Goal: Communication & Community: Connect with others

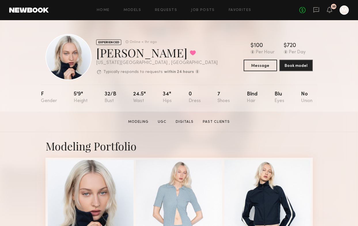
click at [319, 9] on div "No fees up to $5,000 35 M" at bounding box center [323, 9] width 49 height 9
click at [314, 10] on icon at bounding box center [316, 10] width 6 height 6
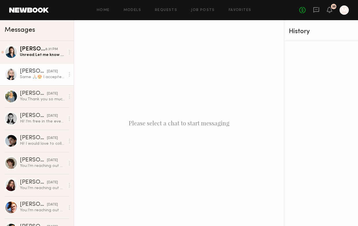
click at [50, 79] on div "Same 🙏🏼😍 I accepted the request" at bounding box center [42, 76] width 45 height 5
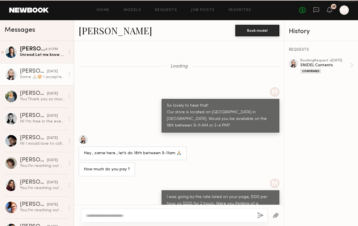
scroll to position [143, 0]
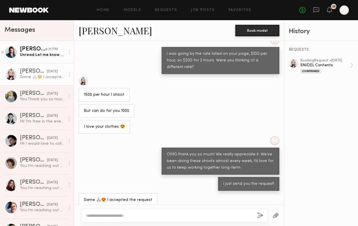
click at [43, 54] on div "Unread: Let me know which date you prefer" at bounding box center [42, 54] width 45 height 5
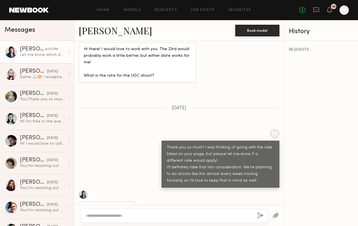
scroll to position [455, 0]
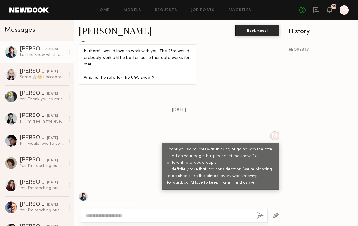
click at [83, 192] on div at bounding box center [83, 196] width 9 height 9
click at [103, 210] on div at bounding box center [174, 215] width 186 height 14
click at [103, 217] on textarea at bounding box center [169, 215] width 167 height 6
paste textarea "**********"
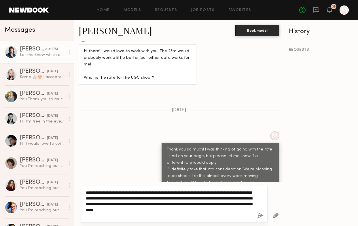
type textarea "**********"
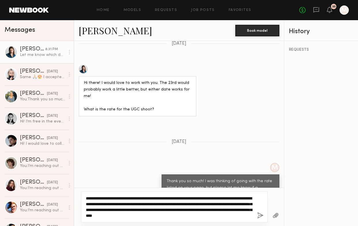
scroll to position [473, 0]
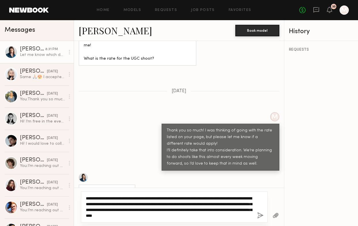
click at [220, 216] on textarea "**********" at bounding box center [169, 206] width 167 height 23
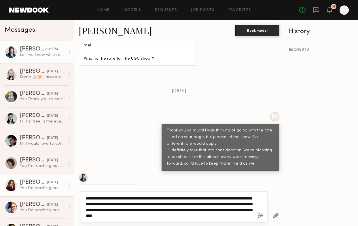
drag, startPoint x: 227, startPoint y: 216, endPoint x: 72, endPoint y: 186, distance: 157.7
click at [72, 186] on div "Messages [PERSON_NAME] 8:31 PM Let me know which date you prefer [PERSON_NAME] …" at bounding box center [179, 122] width 358 height 205
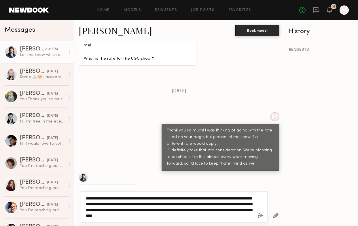
click at [198, 206] on textarea "**********" at bounding box center [169, 206] width 167 height 23
drag, startPoint x: 236, startPoint y: 218, endPoint x: 89, endPoint y: 190, distance: 149.7
click at [89, 190] on div "**********" at bounding box center [179, 206] width 210 height 38
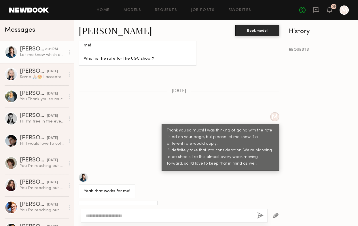
scroll to position [457, 0]
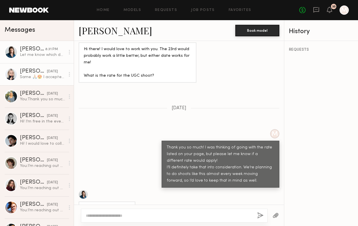
click at [57, 70] on div "yesterday" at bounding box center [52, 71] width 11 height 5
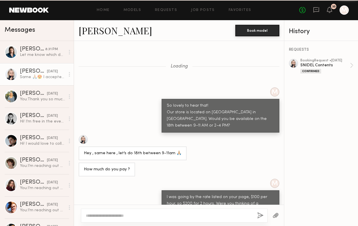
scroll to position [143, 0]
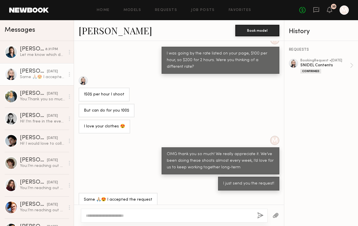
click at [82, 76] on div at bounding box center [83, 80] width 9 height 9
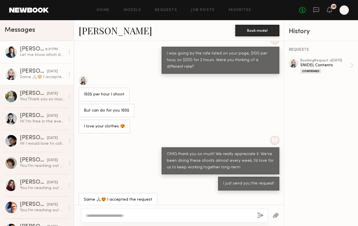
click at [63, 45] on link "Macie E. 8:31 PM Let me know which date you prefer" at bounding box center [37, 52] width 74 height 22
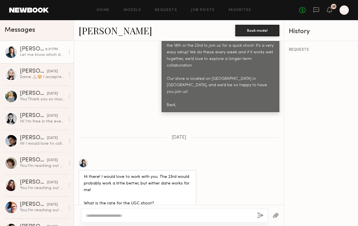
scroll to position [457, 0]
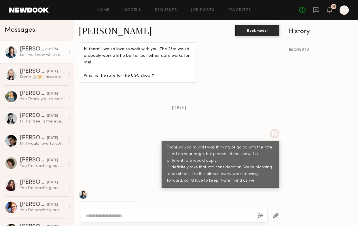
click at [101, 34] on link "Macie E." at bounding box center [115, 30] width 73 height 12
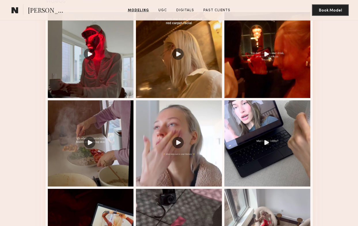
scroll to position [672, 0]
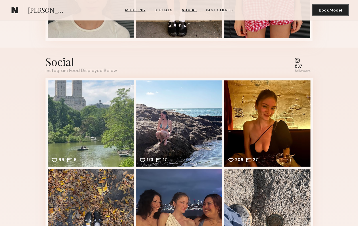
scroll to position [606, 0]
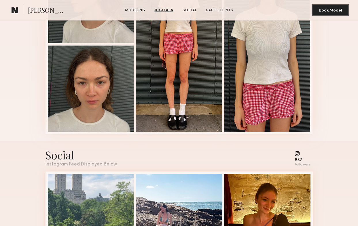
click at [298, 156] on common-icon at bounding box center [302, 153] width 16 height 5
click at [298, 154] on common-icon at bounding box center [302, 153] width 16 height 5
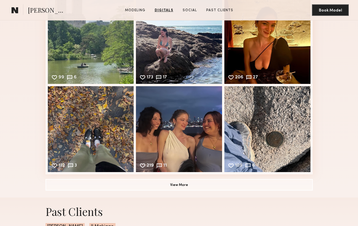
scroll to position [819, 0]
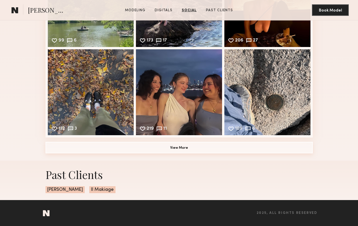
click at [187, 142] on button "View More" at bounding box center [178, 148] width 267 height 12
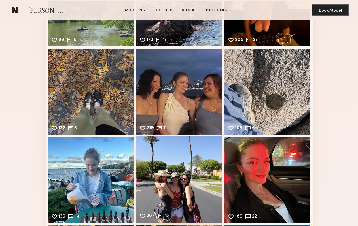
scroll to position [993, 0]
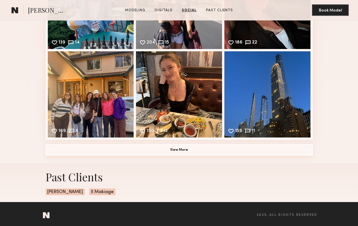
click at [178, 151] on button "View More" at bounding box center [178, 150] width 267 height 12
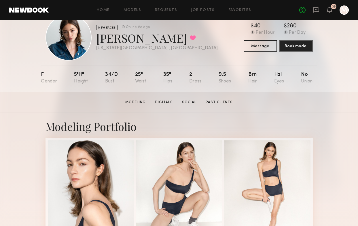
scroll to position [19, 0]
